Goal: Contribute content

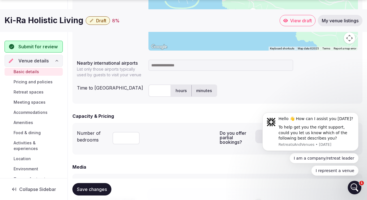
scroll to position [279, 0]
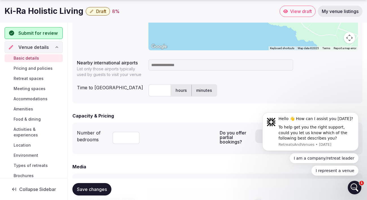
click at [162, 92] on input "text" at bounding box center [159, 90] width 23 height 12
click at [170, 63] on input at bounding box center [220, 64] width 145 height 11
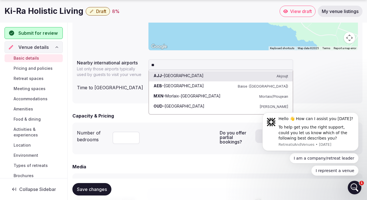
type input "*"
type input "***"
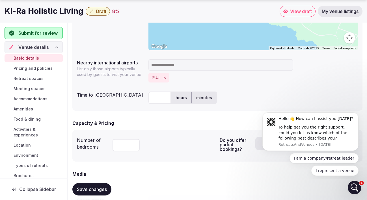
click at [173, 67] on input at bounding box center [220, 64] width 145 height 11
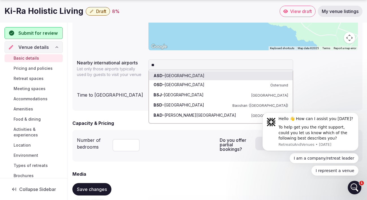
type input "***"
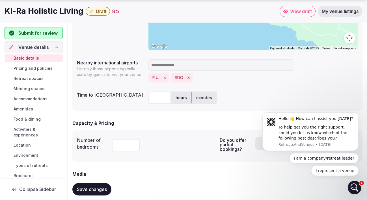
click at [178, 66] on input at bounding box center [220, 64] width 145 height 11
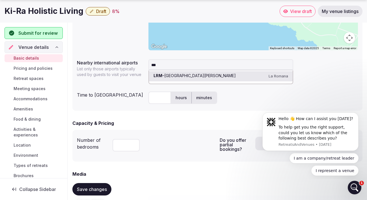
type input "***"
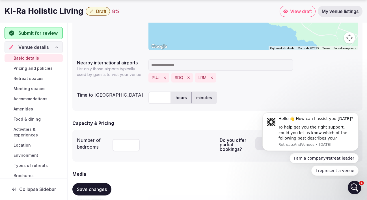
click at [165, 100] on input "text" at bounding box center [159, 98] width 23 height 12
click at [180, 95] on label "hours" at bounding box center [181, 97] width 20 height 15
click at [159, 96] on input "text" at bounding box center [159, 98] width 23 height 12
type input "*"
click at [183, 123] on div "Capacity & Pricing" at bounding box center [217, 123] width 290 height 7
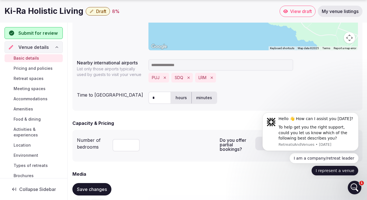
click at [340, 172] on button "I represent a venue" at bounding box center [334, 171] width 47 height 10
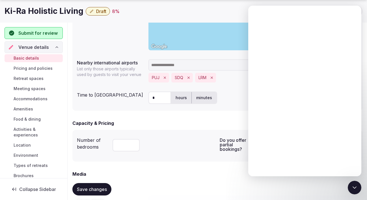
scroll to position [0, 0]
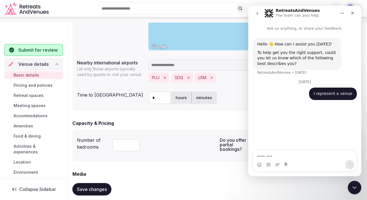
click at [156, 126] on div "Capacity & Pricing" at bounding box center [217, 123] width 290 height 7
click at [127, 146] on input "number" at bounding box center [125, 145] width 27 height 12
type input "**"
click at [351, 189] on icon "Close Intercom Messenger" at bounding box center [353, 186] width 7 height 7
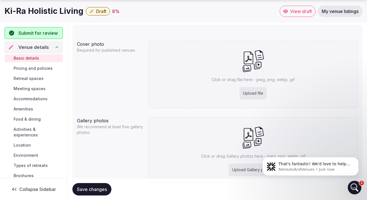
scroll to position [436, 0]
click at [253, 92] on div "Upload file" at bounding box center [252, 92] width 27 height 12
